Goal: Task Accomplishment & Management: Use online tool/utility

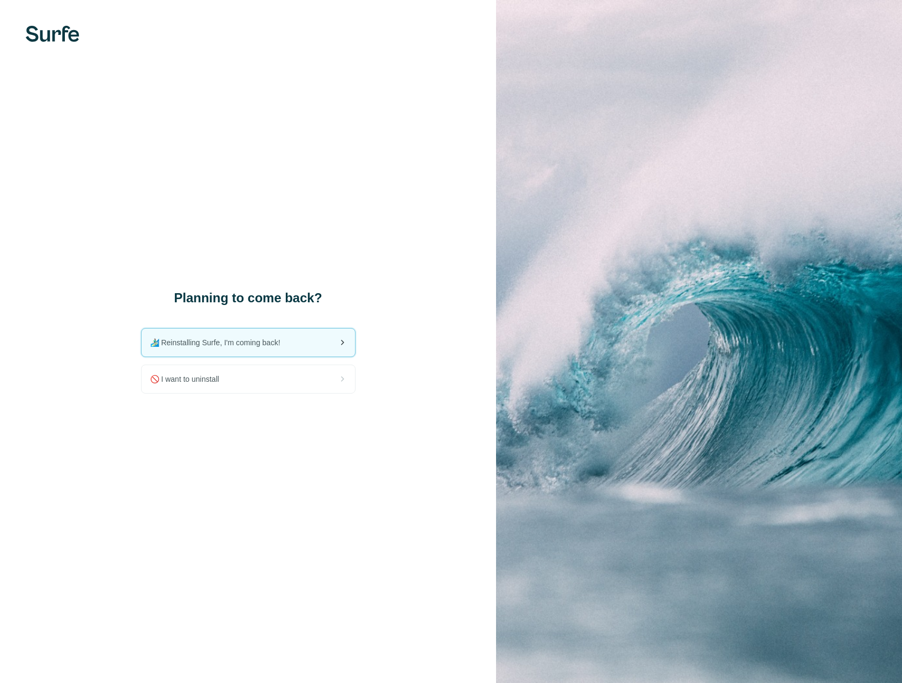
click at [219, 342] on span "🏄🏻‍♂️ Reinstalling Surfe, I'm coming back!" at bounding box center [219, 342] width 139 height 11
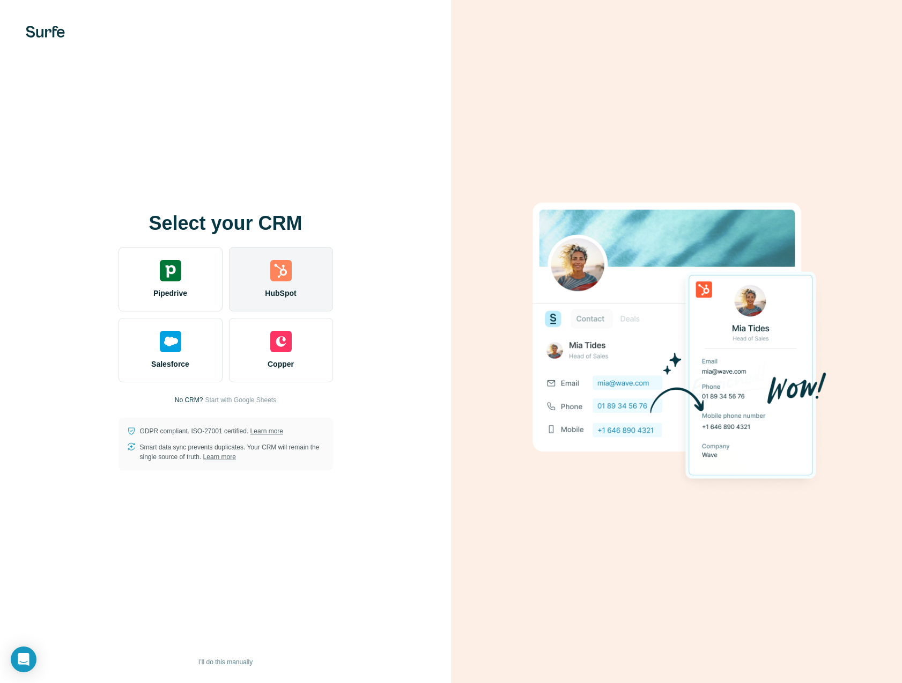
click at [256, 278] on div "HubSpot" at bounding box center [281, 279] width 104 height 64
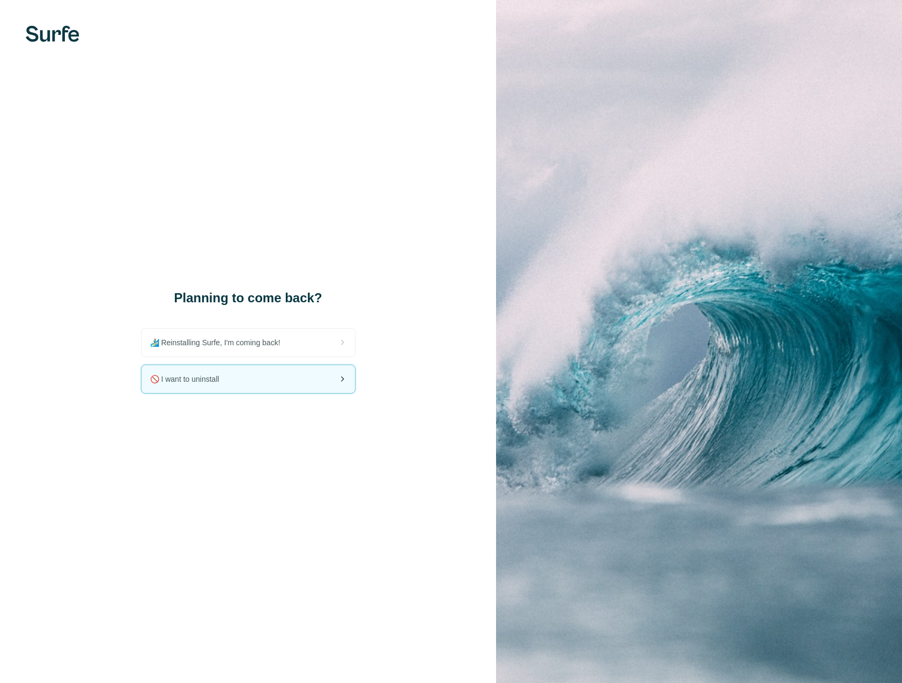
click at [234, 369] on div "🚫 I want to uninstall" at bounding box center [249, 379] width 214 height 28
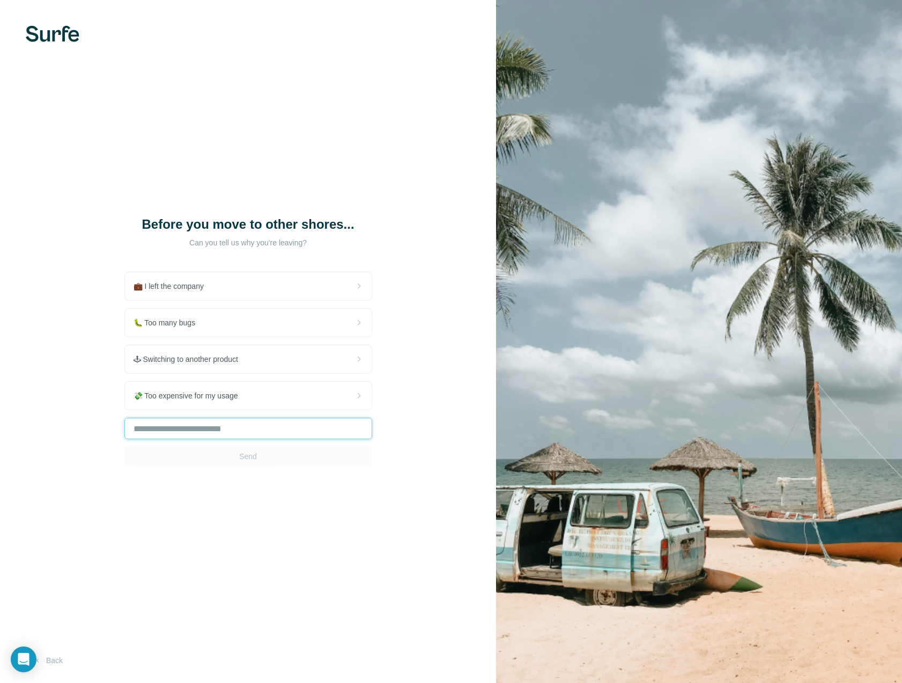
click at [222, 424] on input "text" at bounding box center [248, 427] width 248 height 21
type input "****"
click at [256, 456] on span "Send" at bounding box center [248, 456] width 18 height 11
